Goal: Navigation & Orientation: Find specific page/section

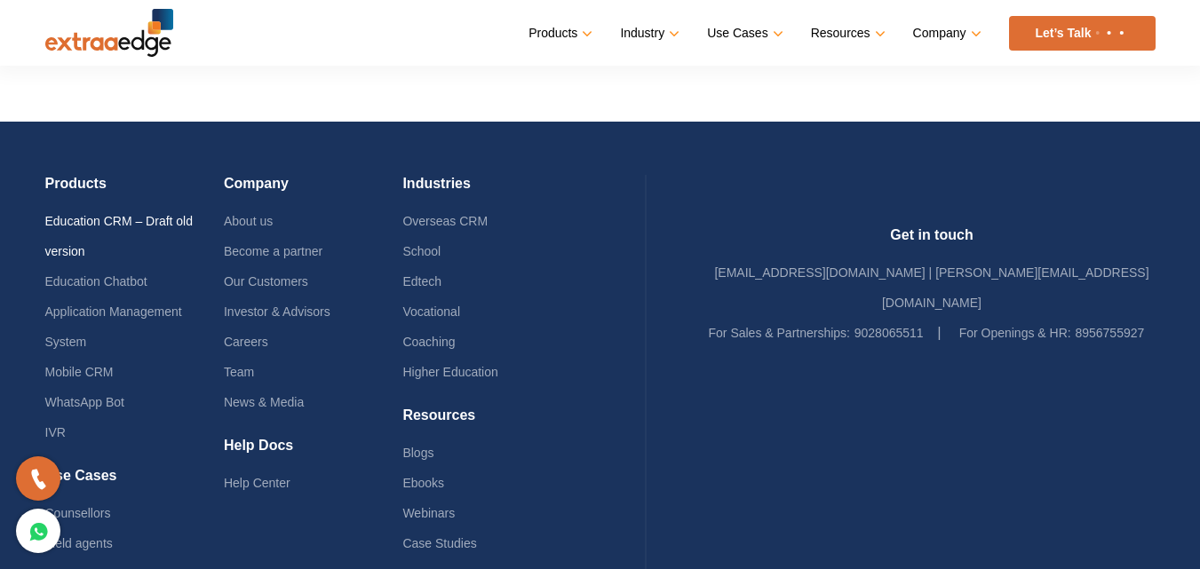
click at [89, 218] on link "Education CRM – Draft old version" at bounding box center [119, 236] width 148 height 44
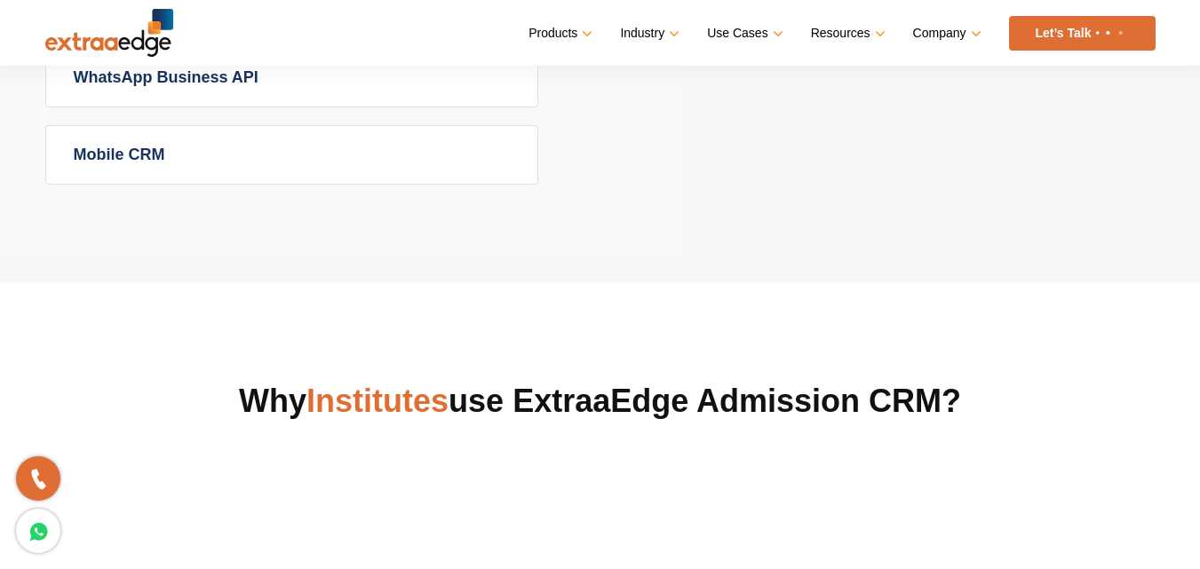
scroll to position [1557, 0]
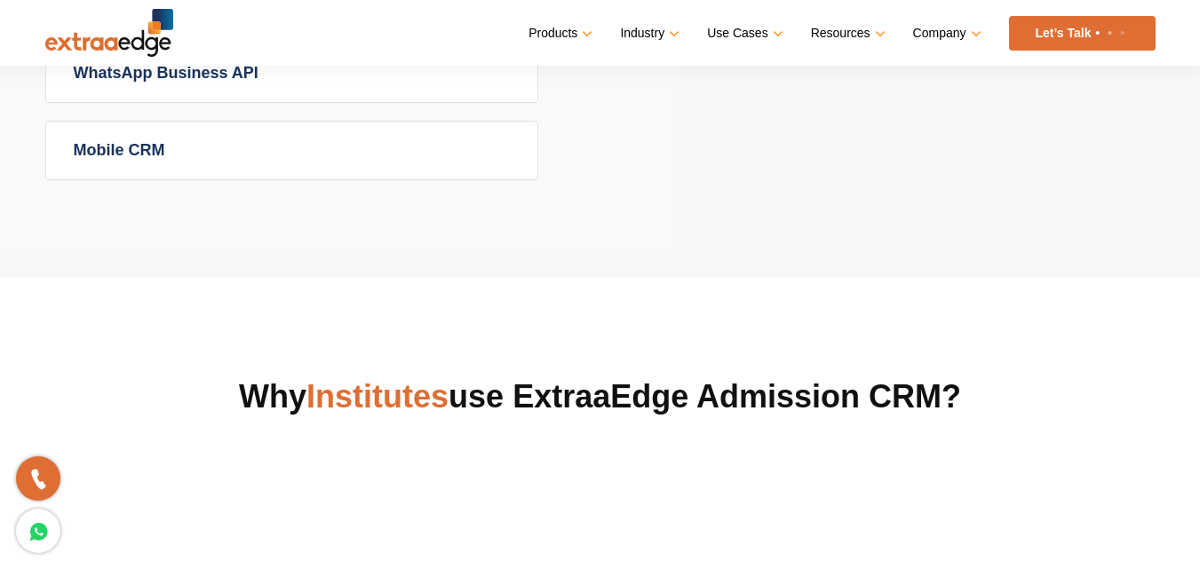
click at [142, 154] on link "Mobile CRM" at bounding box center [291, 151] width 491 height 58
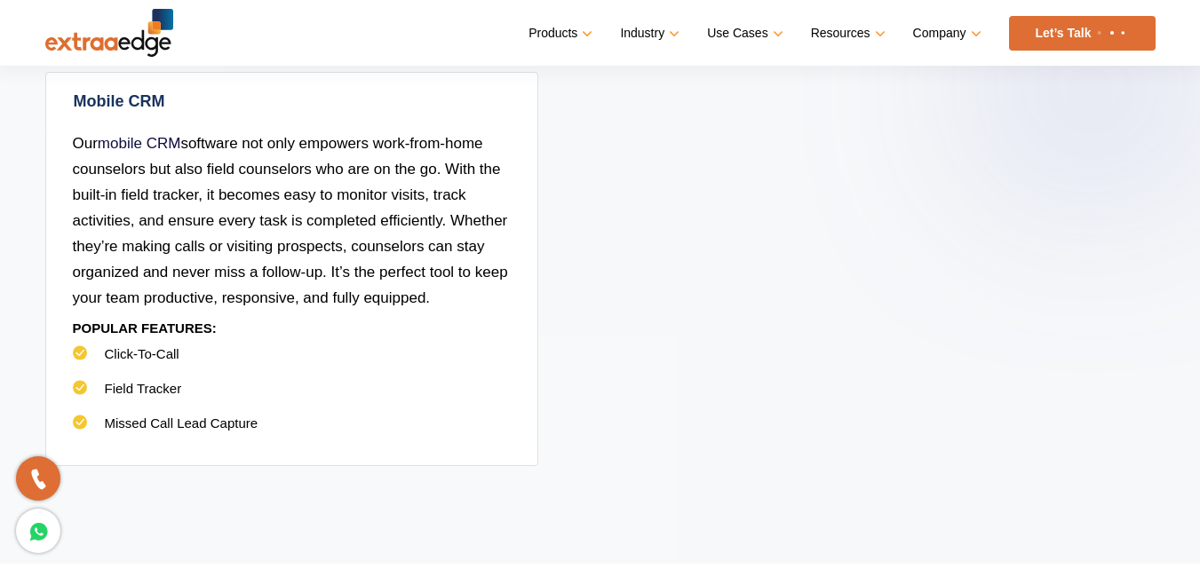
scroll to position [1197, 0]
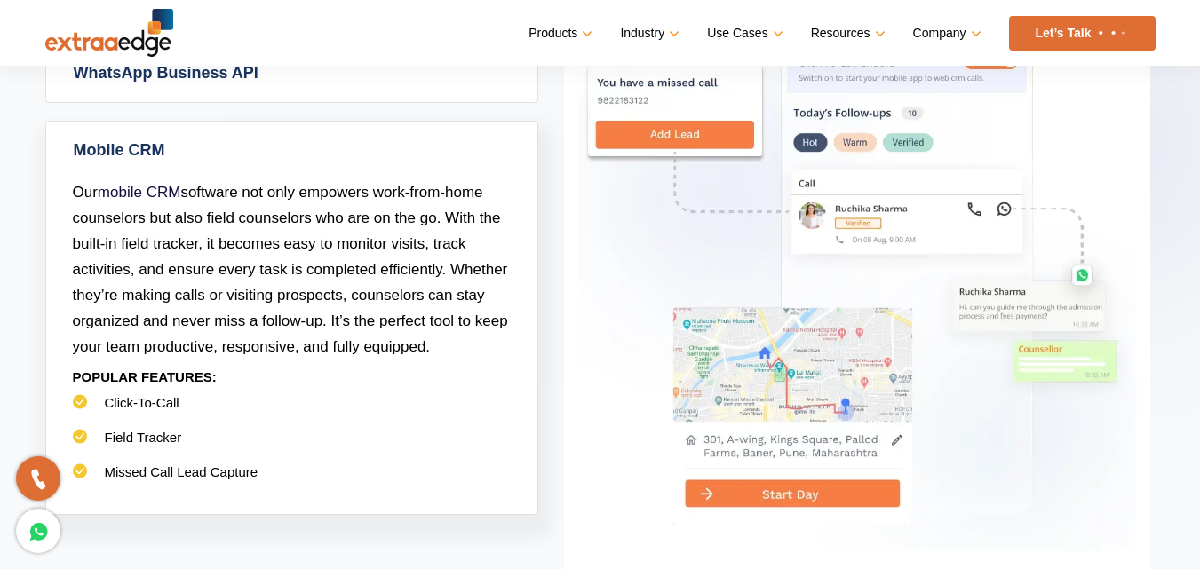
click at [142, 154] on link "Mobile CRM" at bounding box center [291, 151] width 491 height 58
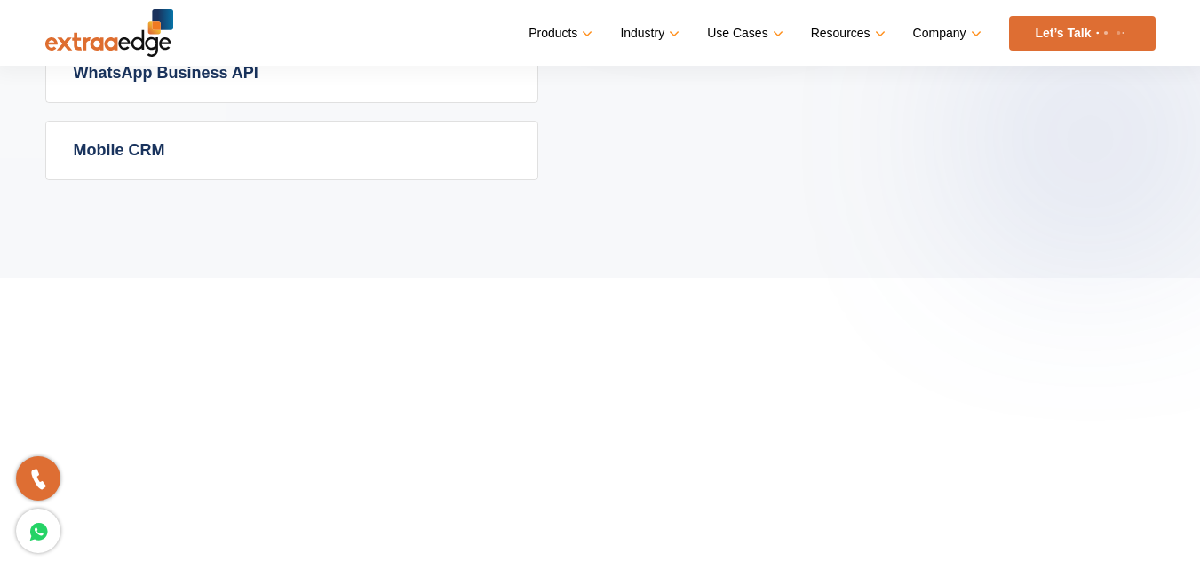
click at [153, 152] on link "Mobile CRM" at bounding box center [291, 151] width 491 height 58
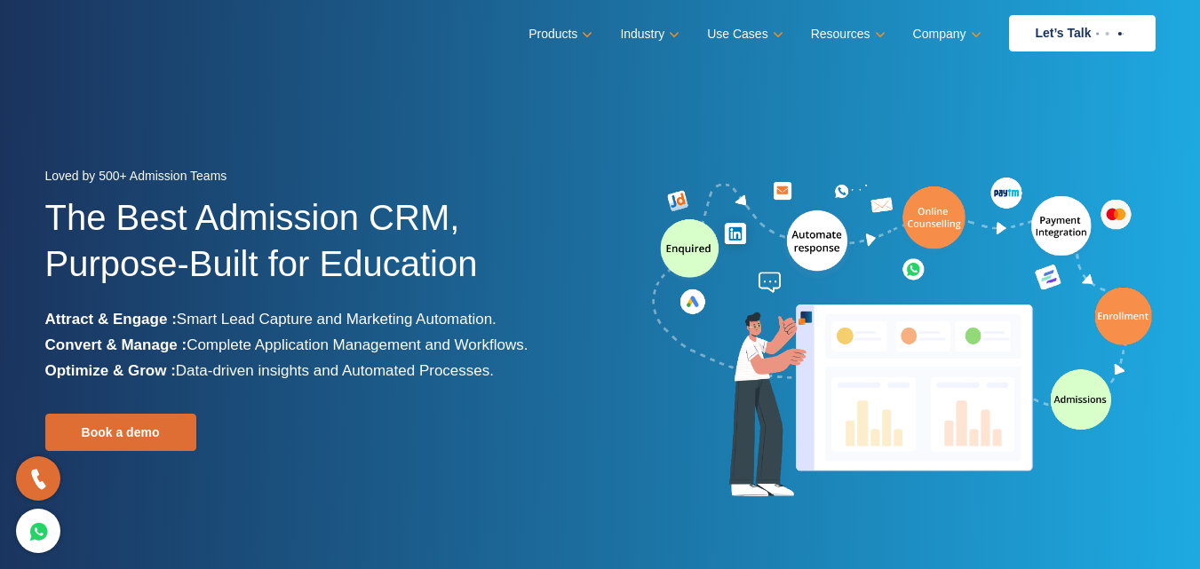
scroll to position [0, 0]
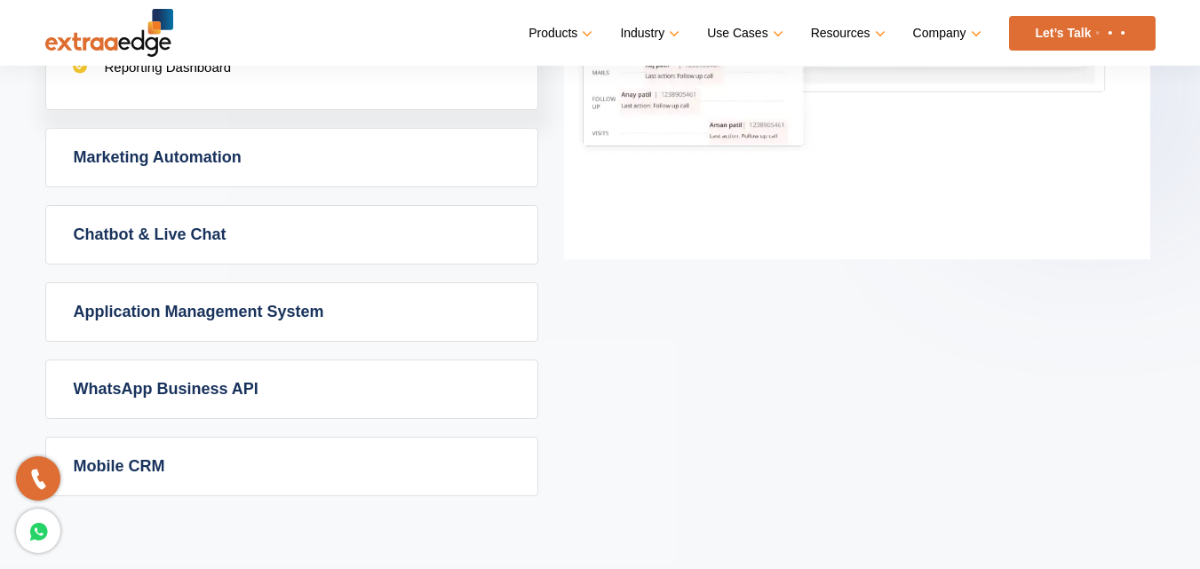
scroll to position [1279, 0]
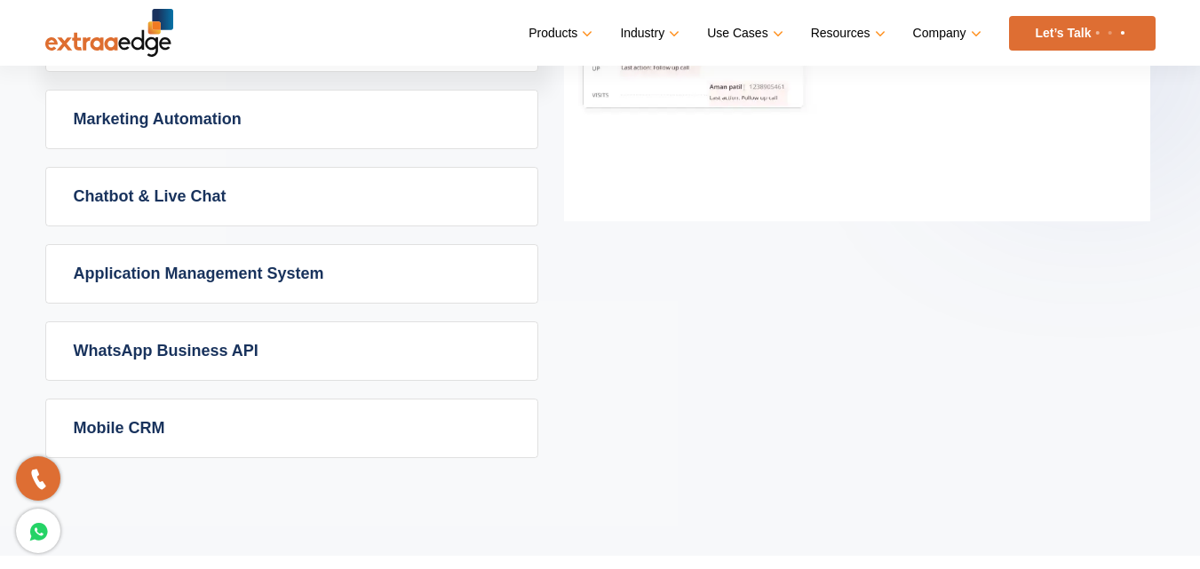
click at [240, 402] on link "Mobile CRM" at bounding box center [291, 429] width 491 height 58
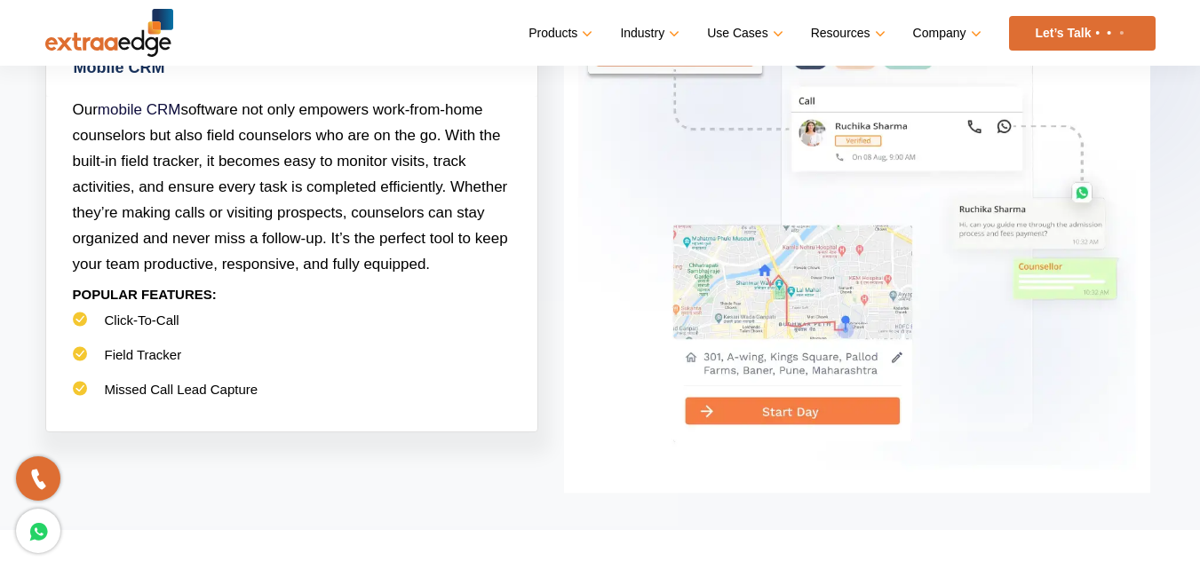
click at [36, 472] on icon at bounding box center [38, 479] width 20 height 26
